Goal: Browse casually: Explore the website without a specific task or goal

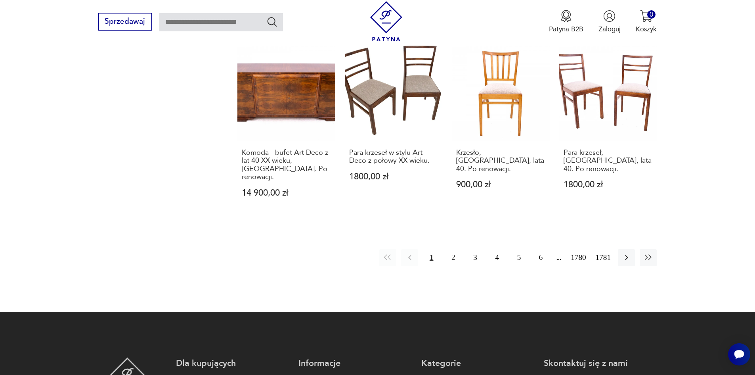
scroll to position [812, 0]
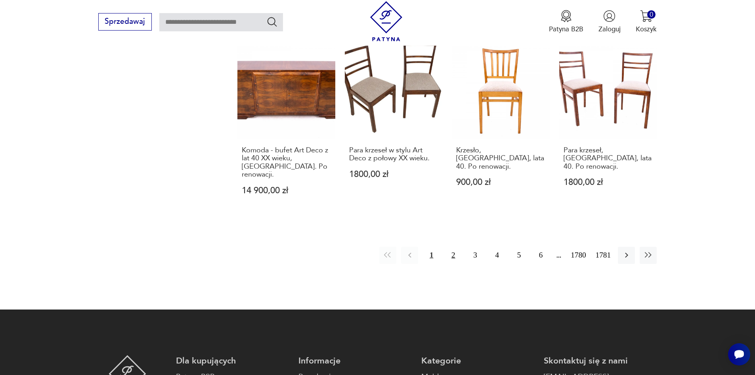
click at [459, 247] on button "2" at bounding box center [453, 255] width 17 height 17
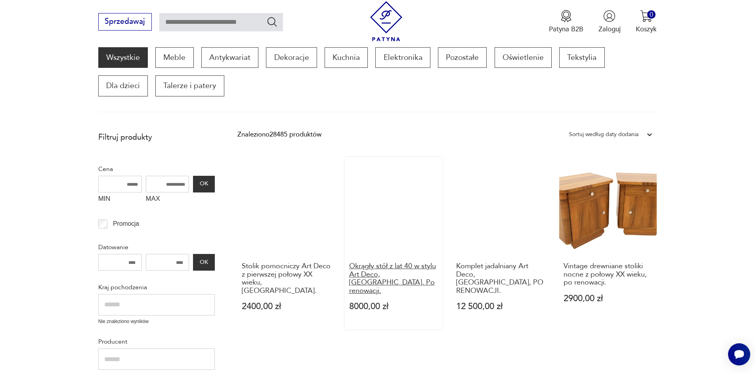
scroll to position [103, 0]
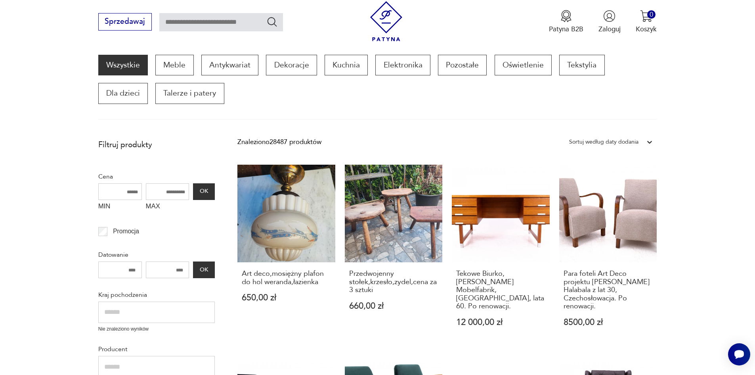
scroll to position [111, 0]
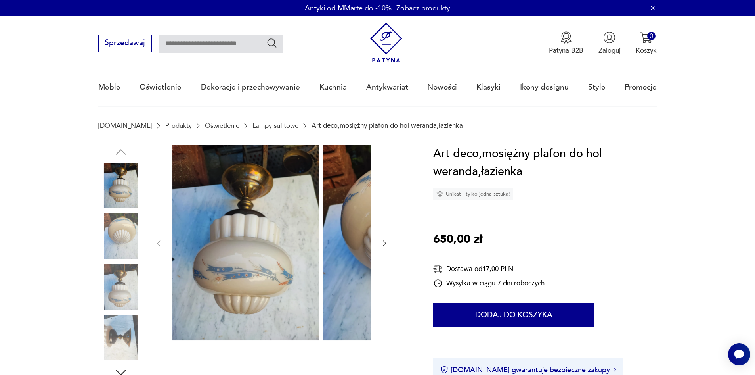
click at [115, 239] on img at bounding box center [120, 235] width 45 height 45
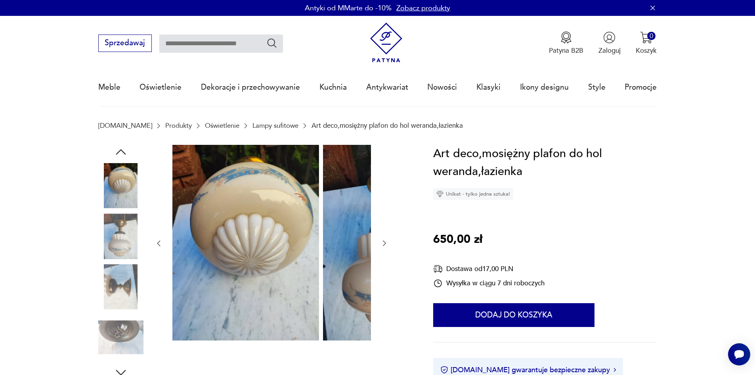
click at [110, 258] on img at bounding box center [120, 235] width 45 height 45
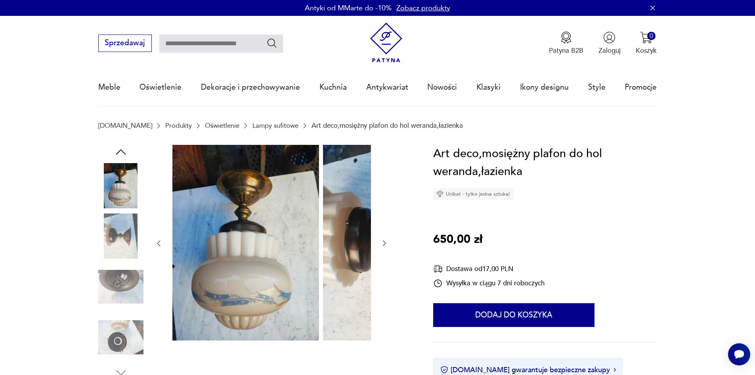
click at [107, 244] on img at bounding box center [120, 235] width 45 height 45
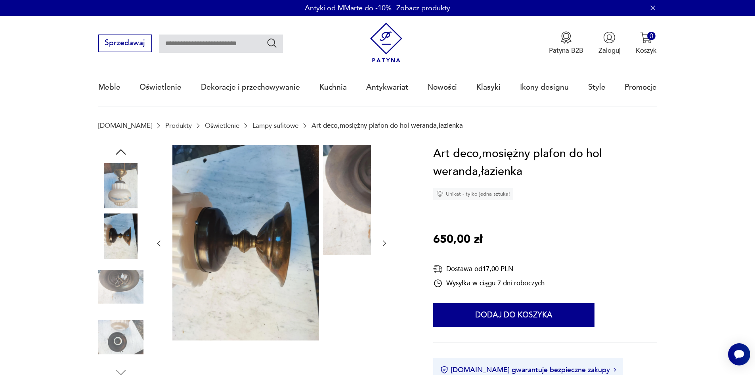
click at [111, 258] on img at bounding box center [120, 235] width 45 height 45
click at [110, 282] on img at bounding box center [120, 286] width 45 height 45
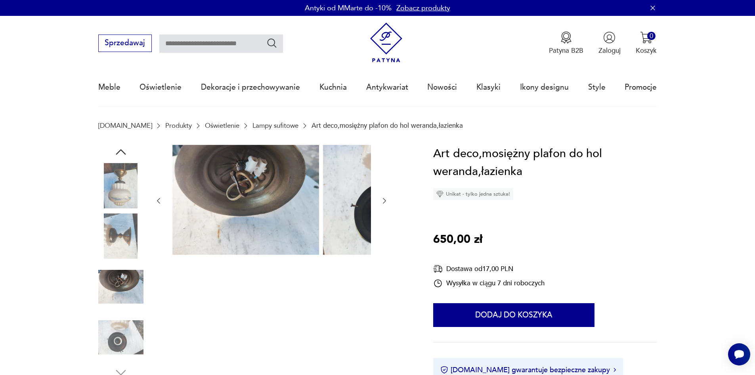
click at [99, 341] on img at bounding box center [120, 336] width 45 height 45
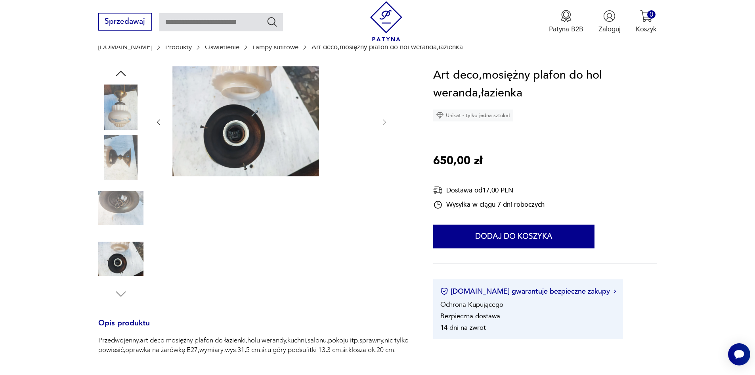
scroll to position [79, 0]
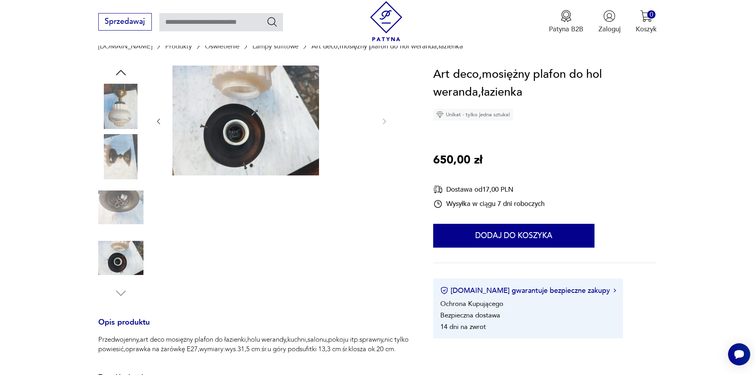
click at [108, 270] on img at bounding box center [120, 257] width 45 height 45
click at [101, 111] on img at bounding box center [120, 106] width 45 height 45
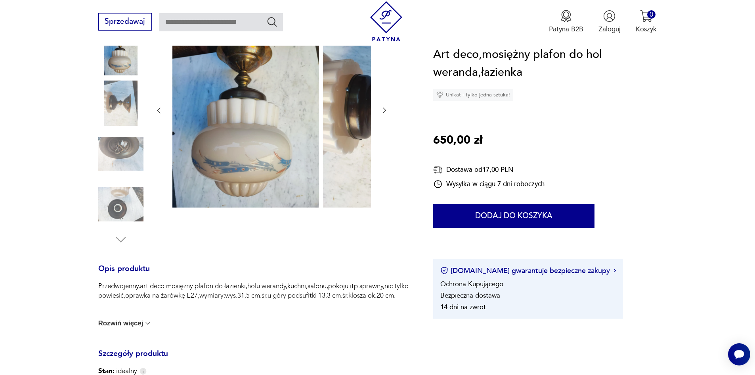
scroll to position [119, 0]
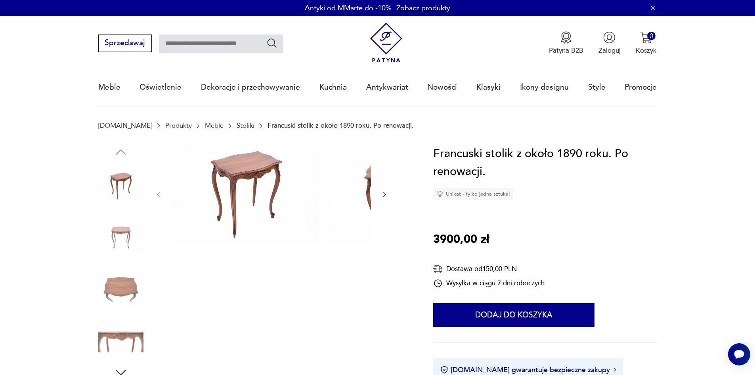
click at [115, 235] on img at bounding box center [120, 235] width 45 height 45
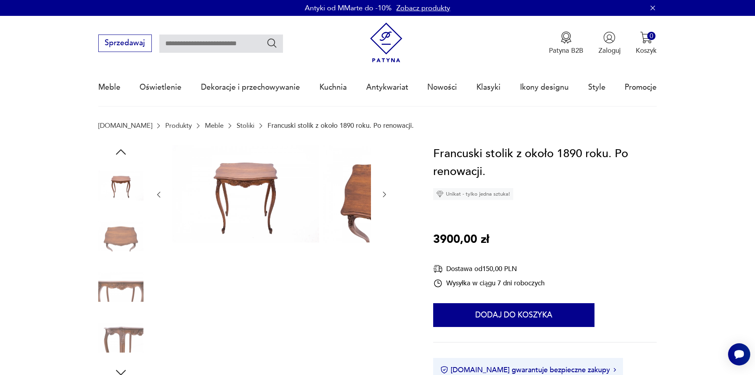
click at [105, 244] on img at bounding box center [120, 235] width 45 height 45
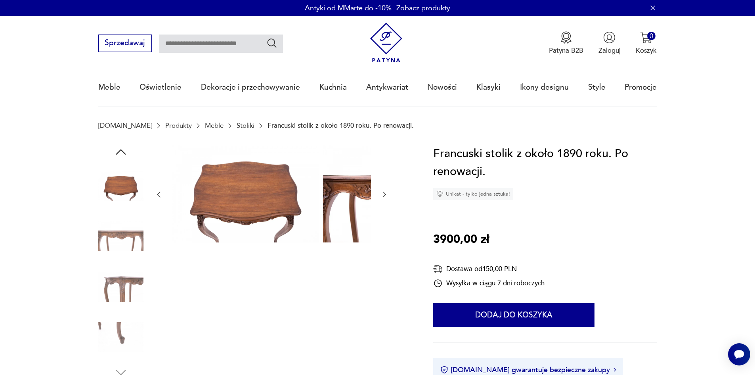
click at [103, 247] on img at bounding box center [120, 235] width 45 height 45
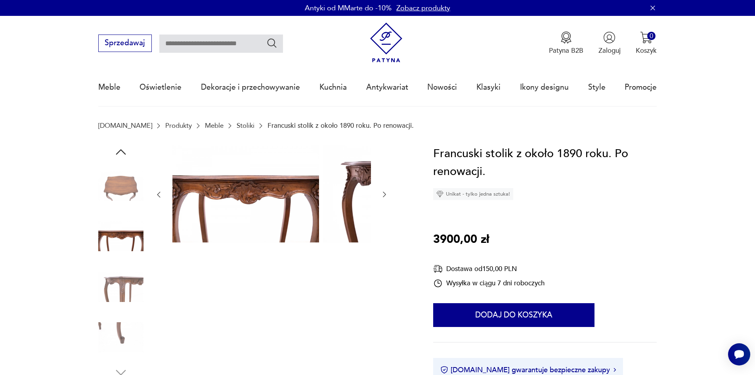
click at [106, 265] on div at bounding box center [120, 262] width 45 height 198
click at [111, 274] on img at bounding box center [120, 286] width 45 height 45
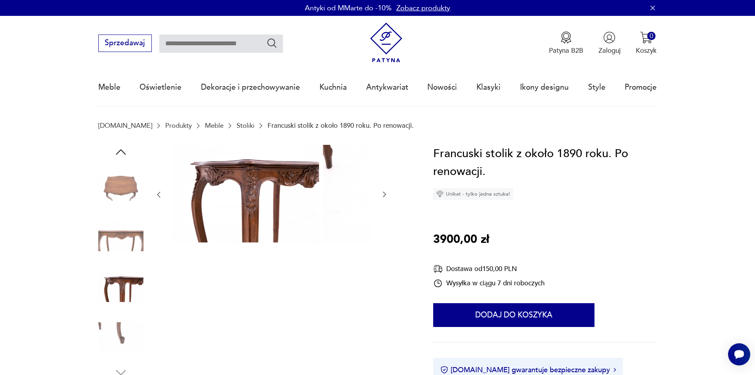
click at [116, 285] on img at bounding box center [120, 286] width 45 height 45
click at [112, 343] on img at bounding box center [120, 336] width 45 height 45
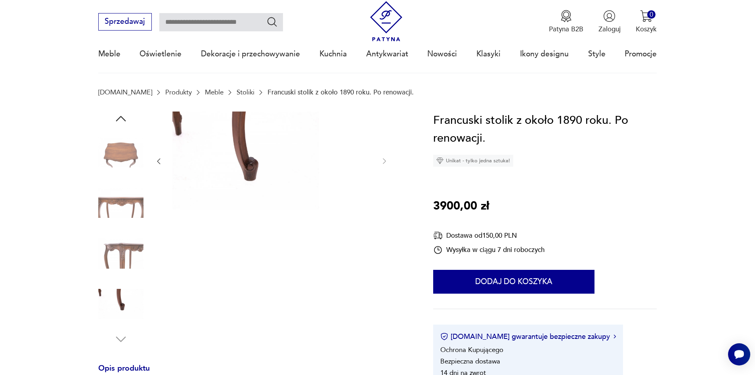
scroll to position [79, 0]
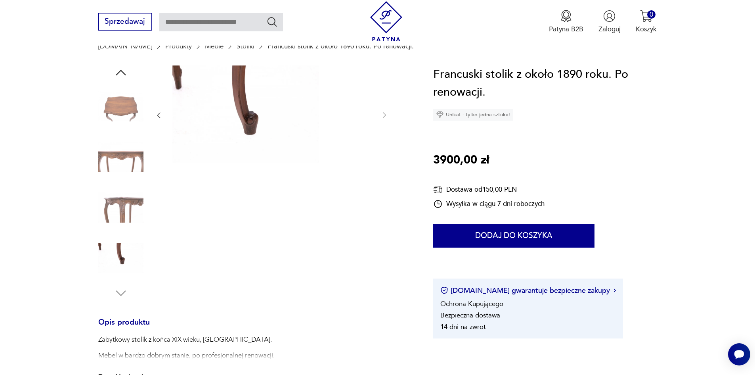
click at [100, 264] on img at bounding box center [120, 257] width 45 height 45
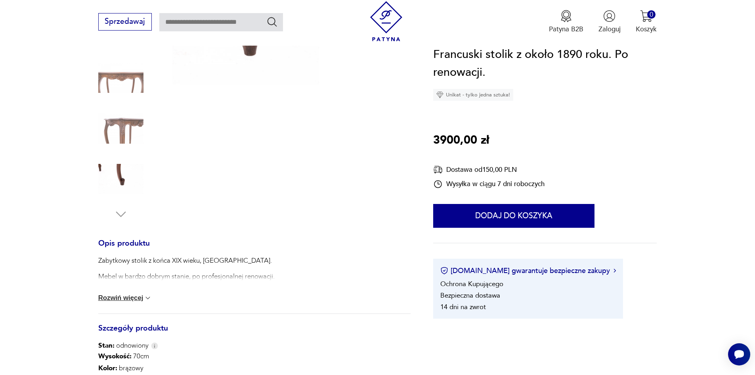
scroll to position [159, 0]
click at [119, 301] on button "Rozwiń więcej" at bounding box center [125, 297] width 54 height 8
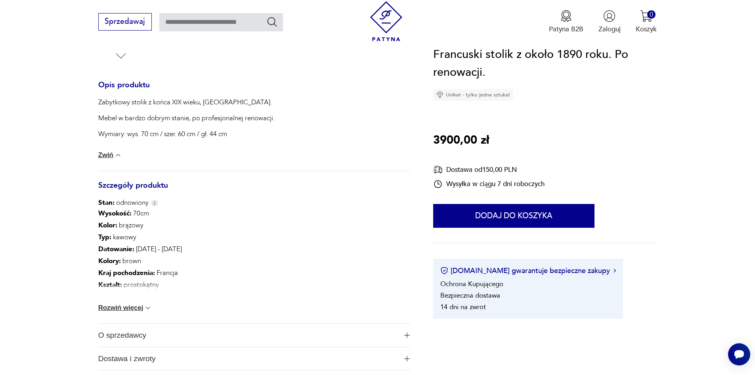
scroll to position [317, 0]
click at [111, 311] on button "Rozwiń więcej" at bounding box center [125, 307] width 54 height 8
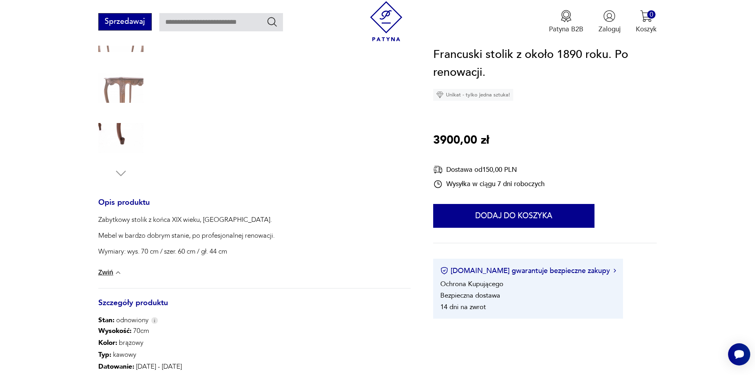
scroll to position [198, 0]
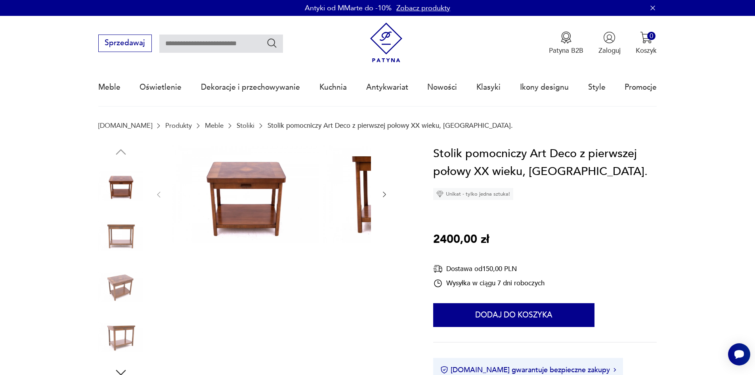
click at [106, 245] on img at bounding box center [120, 235] width 45 height 45
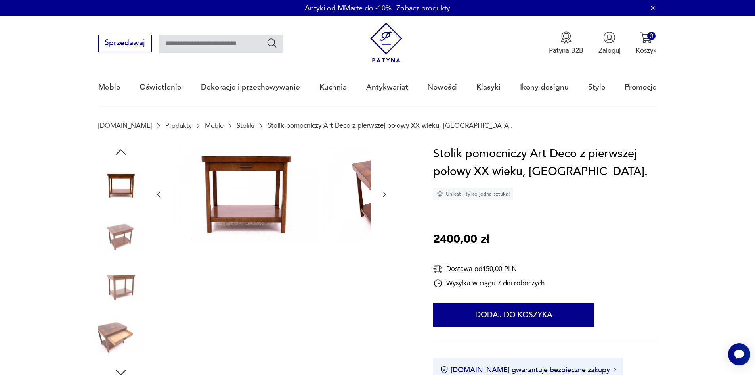
click at [102, 246] on img at bounding box center [120, 235] width 45 height 45
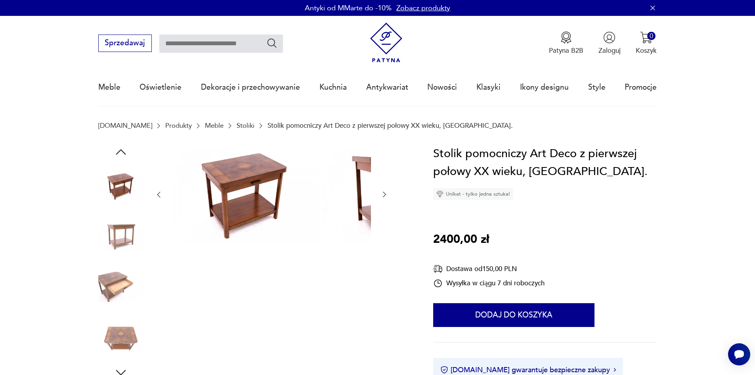
click at [102, 258] on img at bounding box center [120, 235] width 45 height 45
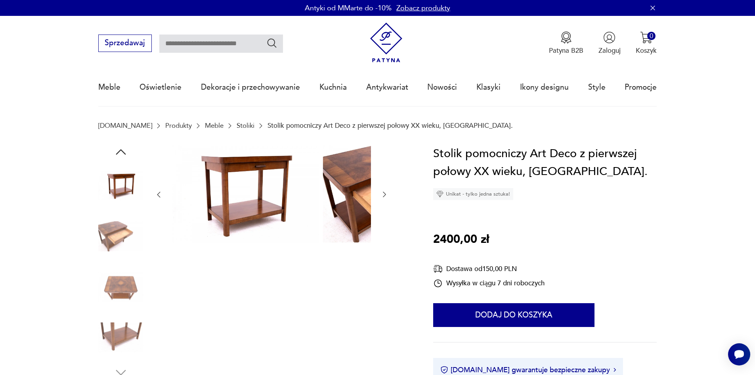
click at [101, 241] on img at bounding box center [120, 235] width 45 height 45
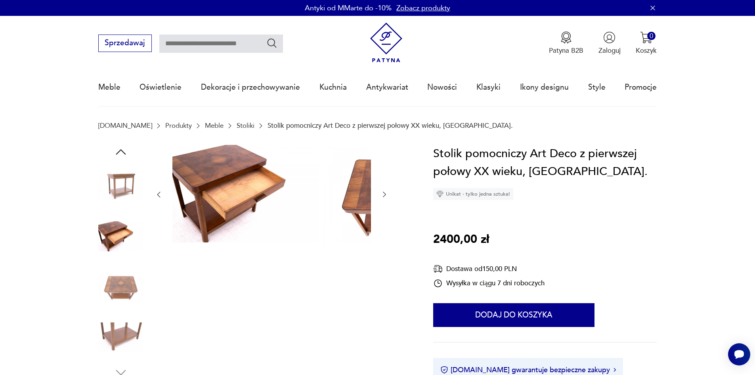
click at [109, 281] on img at bounding box center [120, 286] width 45 height 45
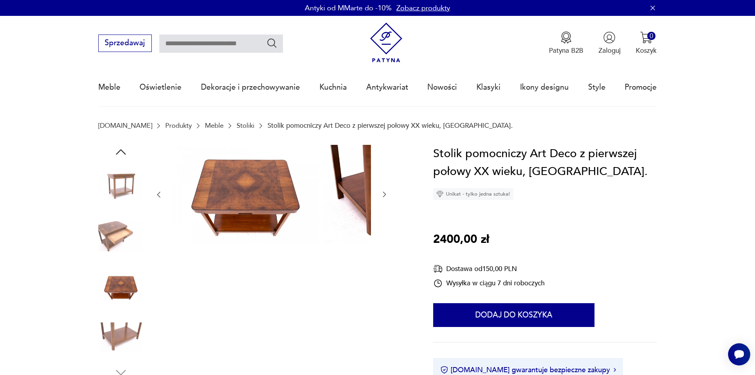
click at [111, 325] on img at bounding box center [120, 336] width 45 height 45
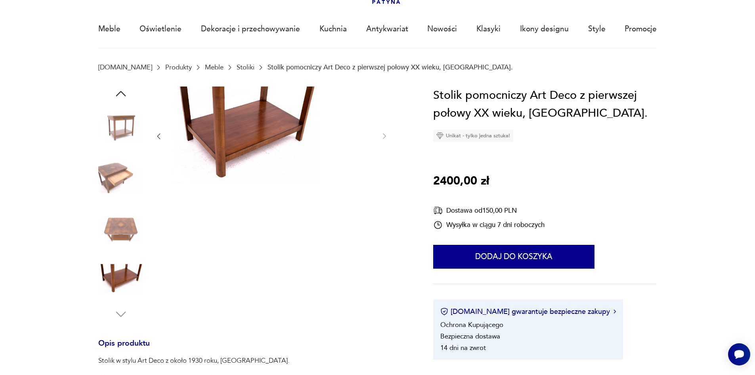
scroll to position [79, 0]
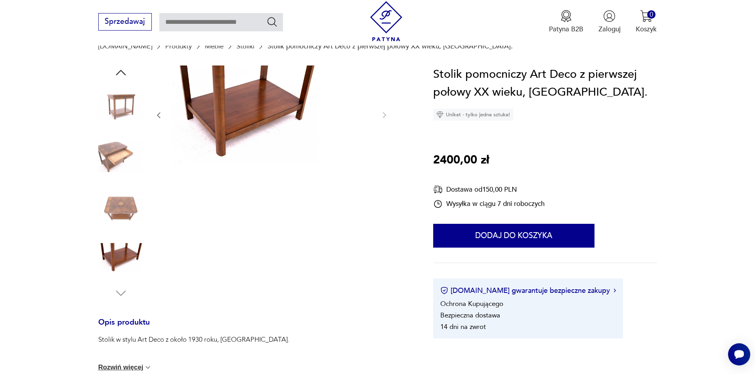
click at [103, 258] on img at bounding box center [120, 257] width 45 height 45
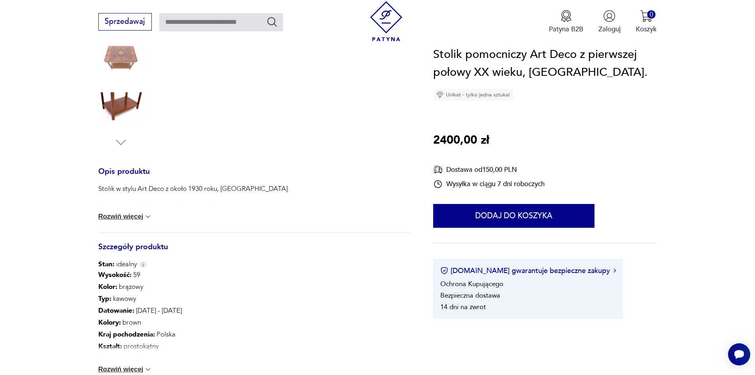
scroll to position [238, 0]
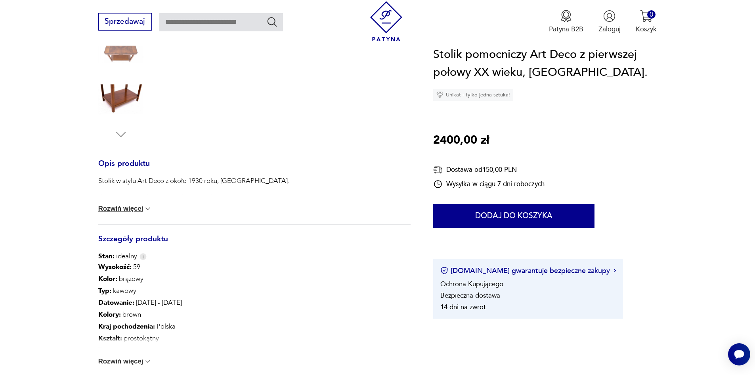
click at [117, 365] on button "Rozwiń więcej" at bounding box center [125, 361] width 54 height 8
click at [108, 212] on button "Rozwiń więcej" at bounding box center [125, 209] width 54 height 8
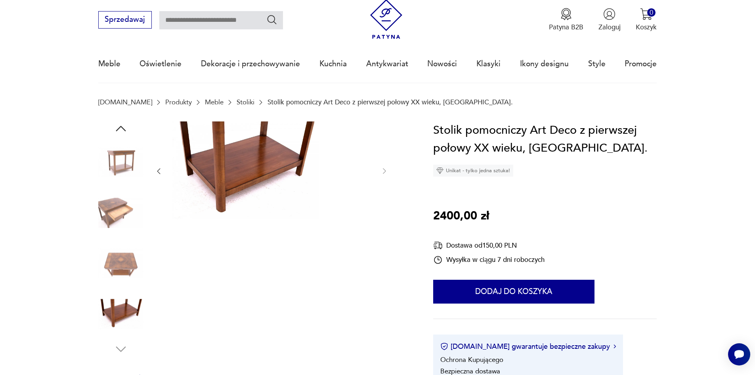
scroll to position [0, 0]
